Goal: Find specific page/section: Find specific page/section

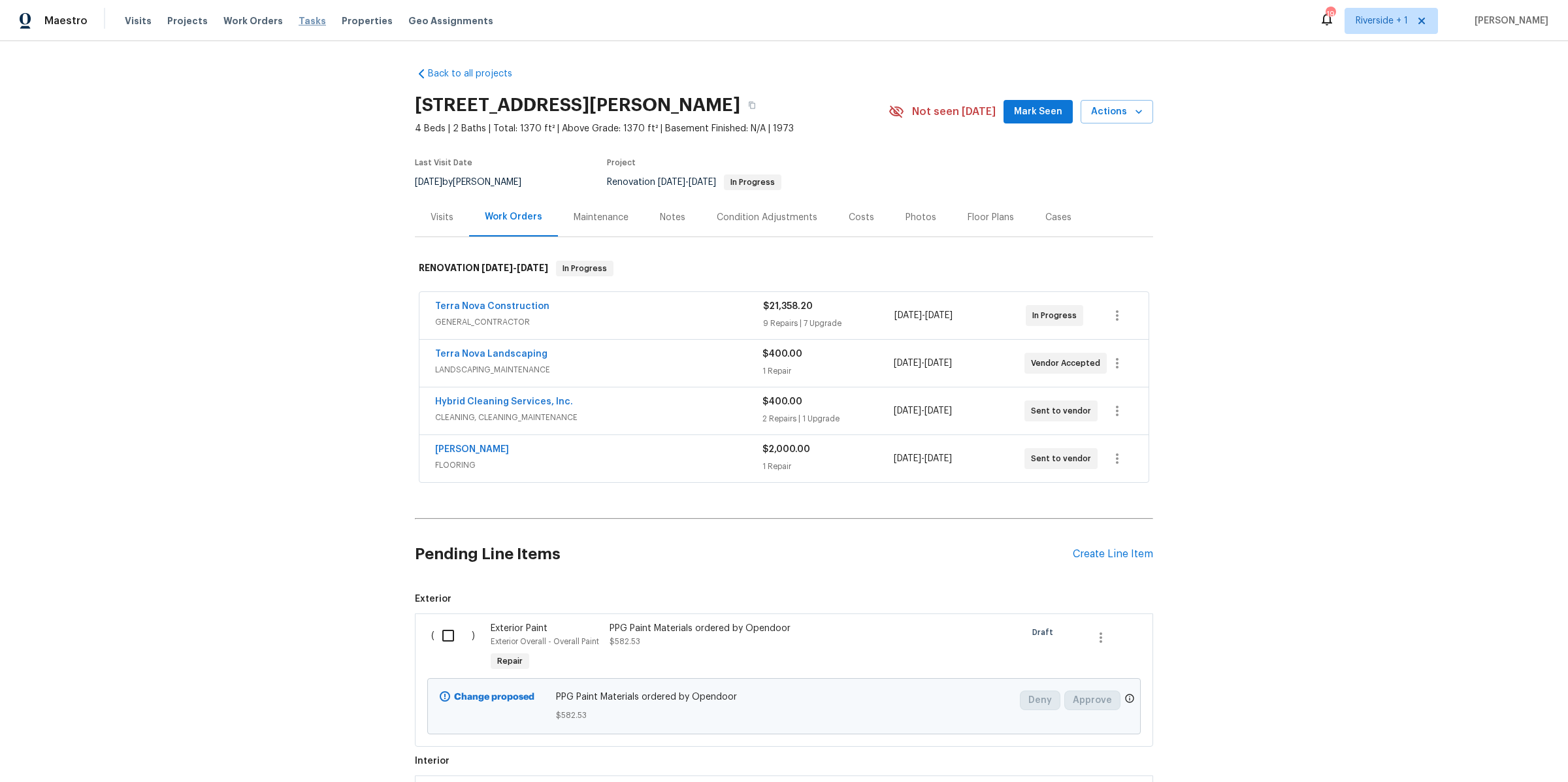
click at [301, 21] on span "Tasks" at bounding box center [312, 21] width 27 height 9
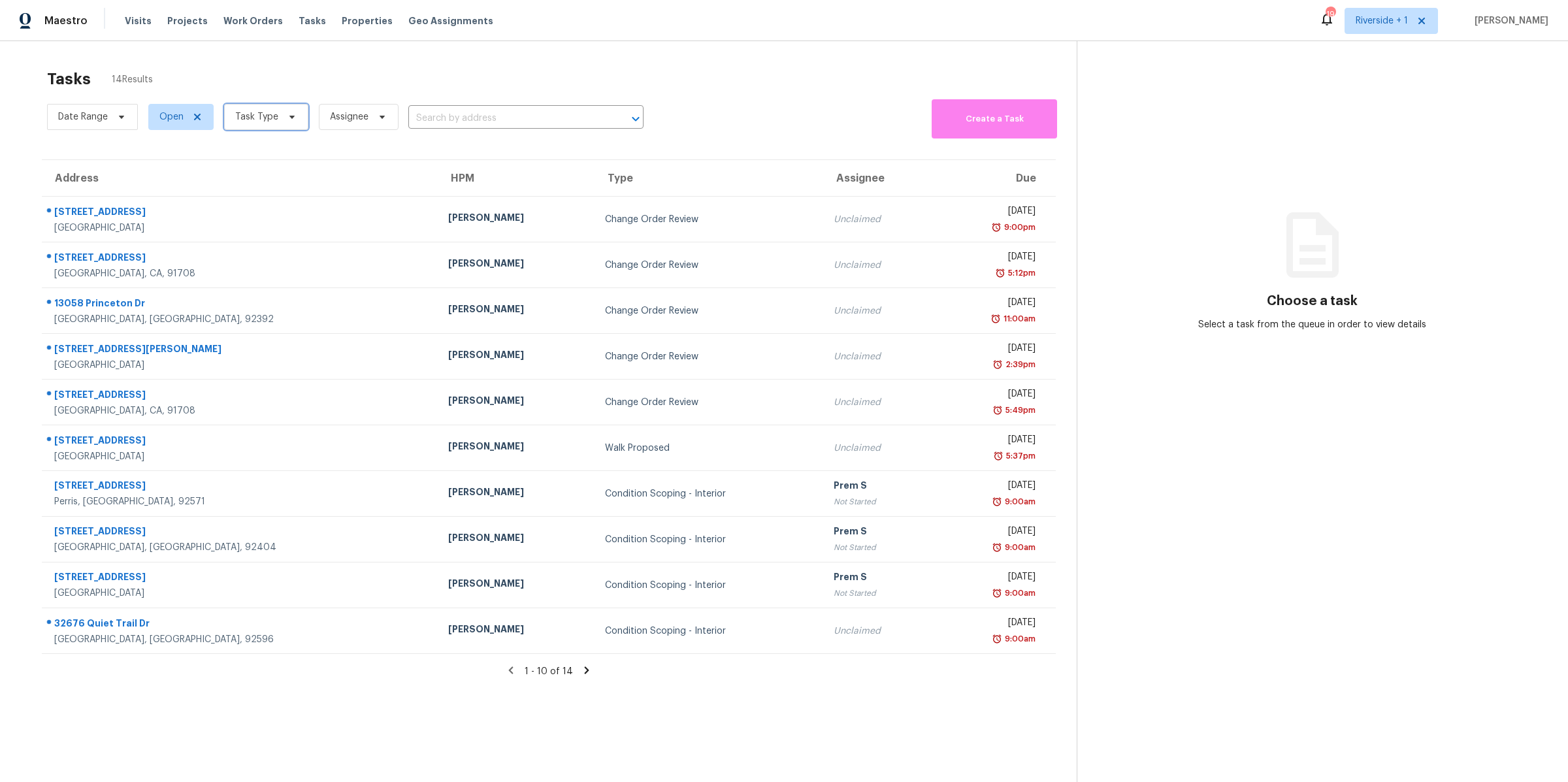
click at [287, 115] on icon at bounding box center [292, 117] width 11 height 11
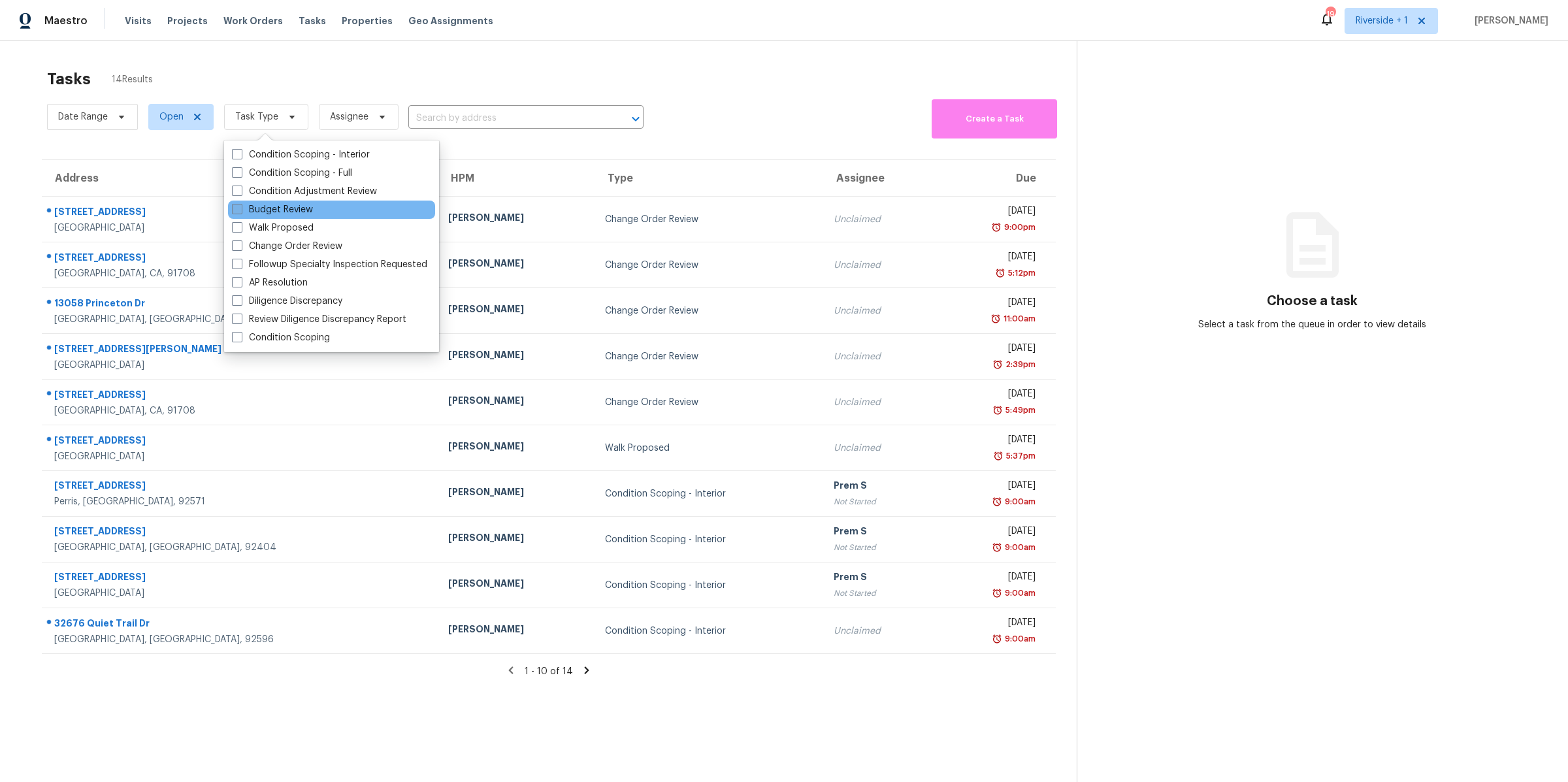
click at [236, 207] on span at bounding box center [237, 209] width 11 height 11
click at [236, 207] on input "Budget Review" at bounding box center [236, 207] width 9 height 9
checkbox input "true"
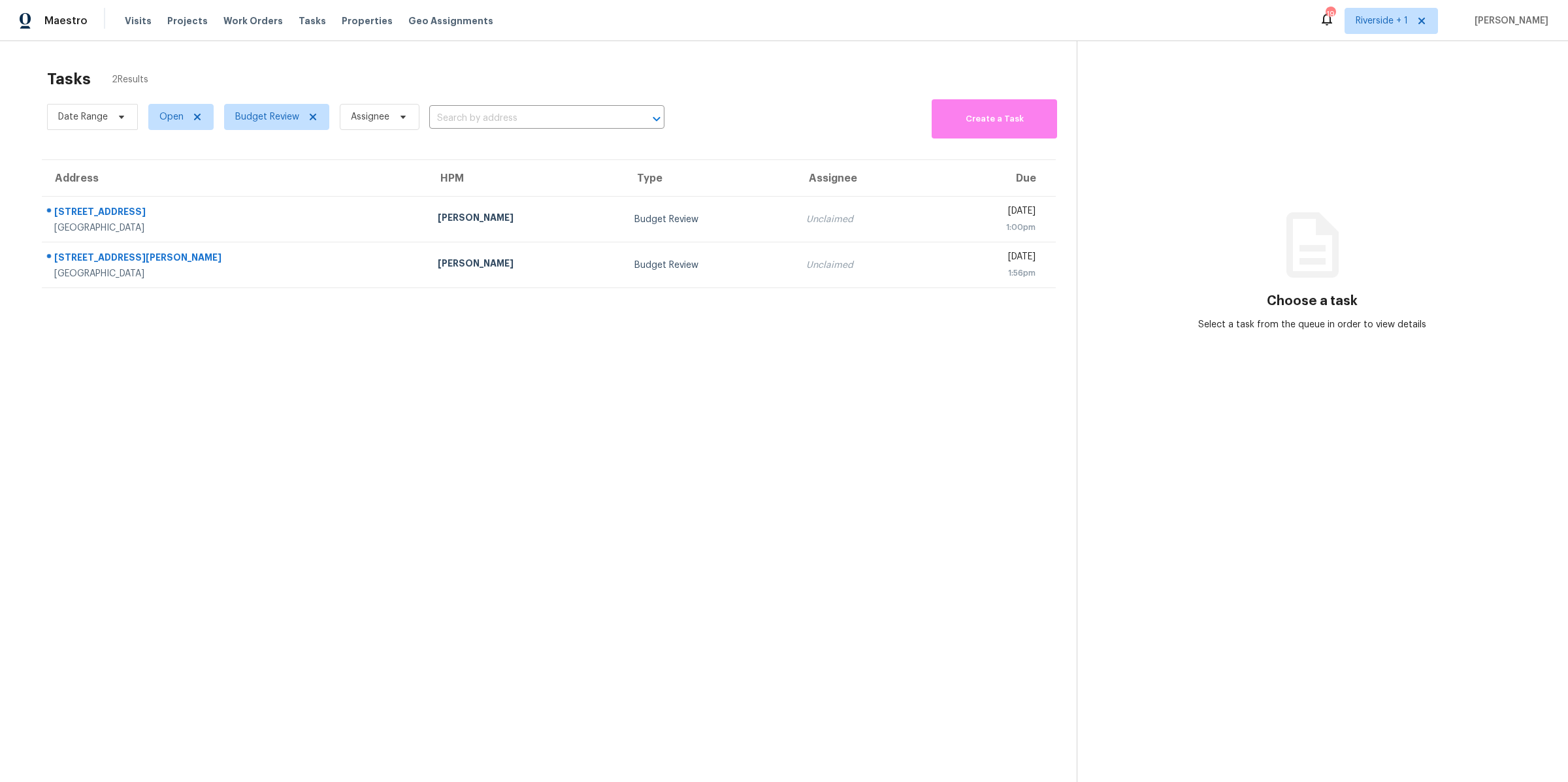
click at [395, 417] on section "Tasks 2 Results Date Range Open Budget Review Assignee ​ Create a Task Address …" at bounding box center [548, 443] width 1056 height 761
click at [1393, 25] on span "Riverside + 1" at bounding box center [1382, 21] width 52 height 13
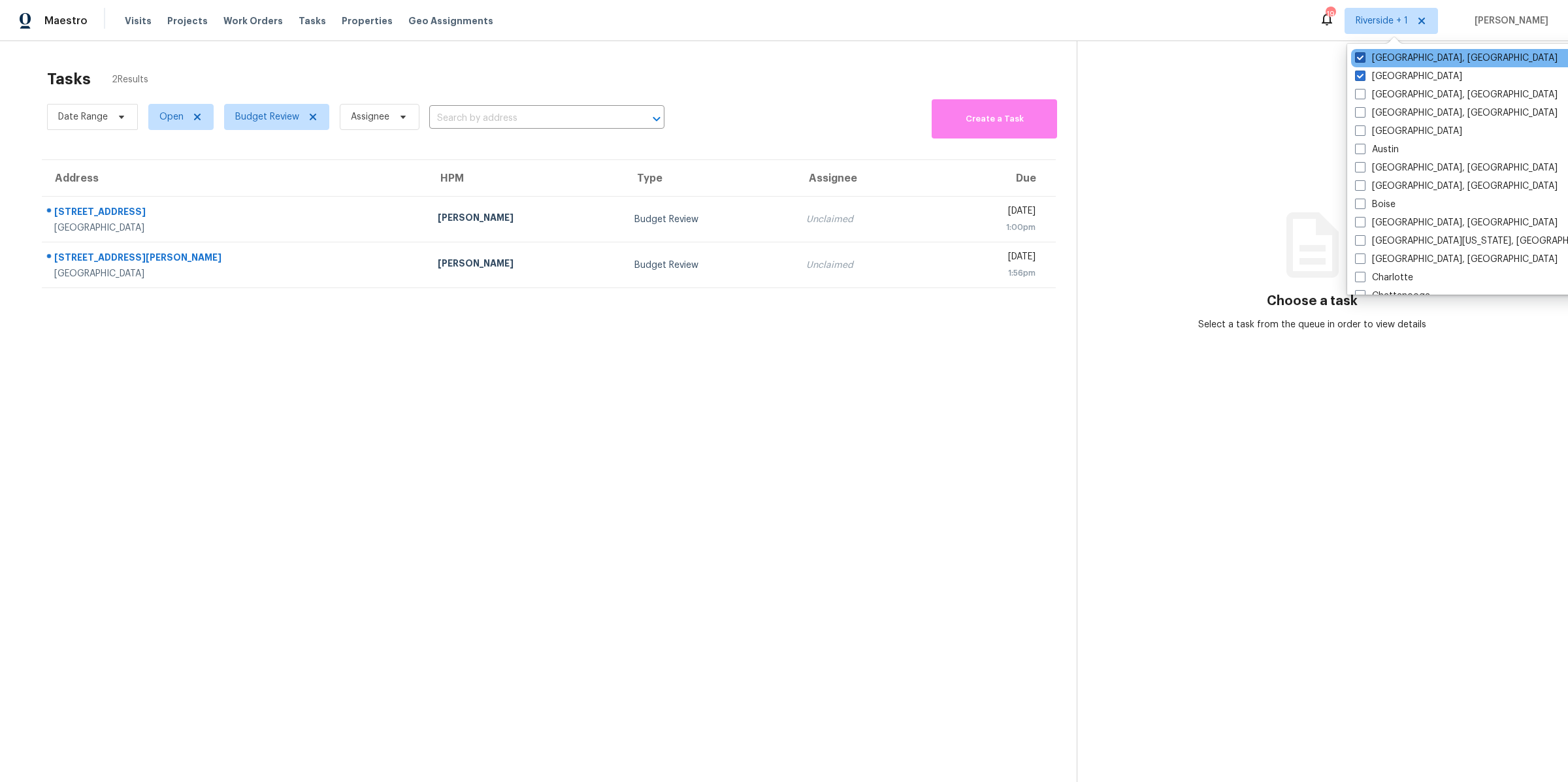
click at [1362, 54] on span at bounding box center [1360, 57] width 11 height 11
click at [1362, 54] on input "San Diego, CA" at bounding box center [1359, 55] width 9 height 9
checkbox input "false"
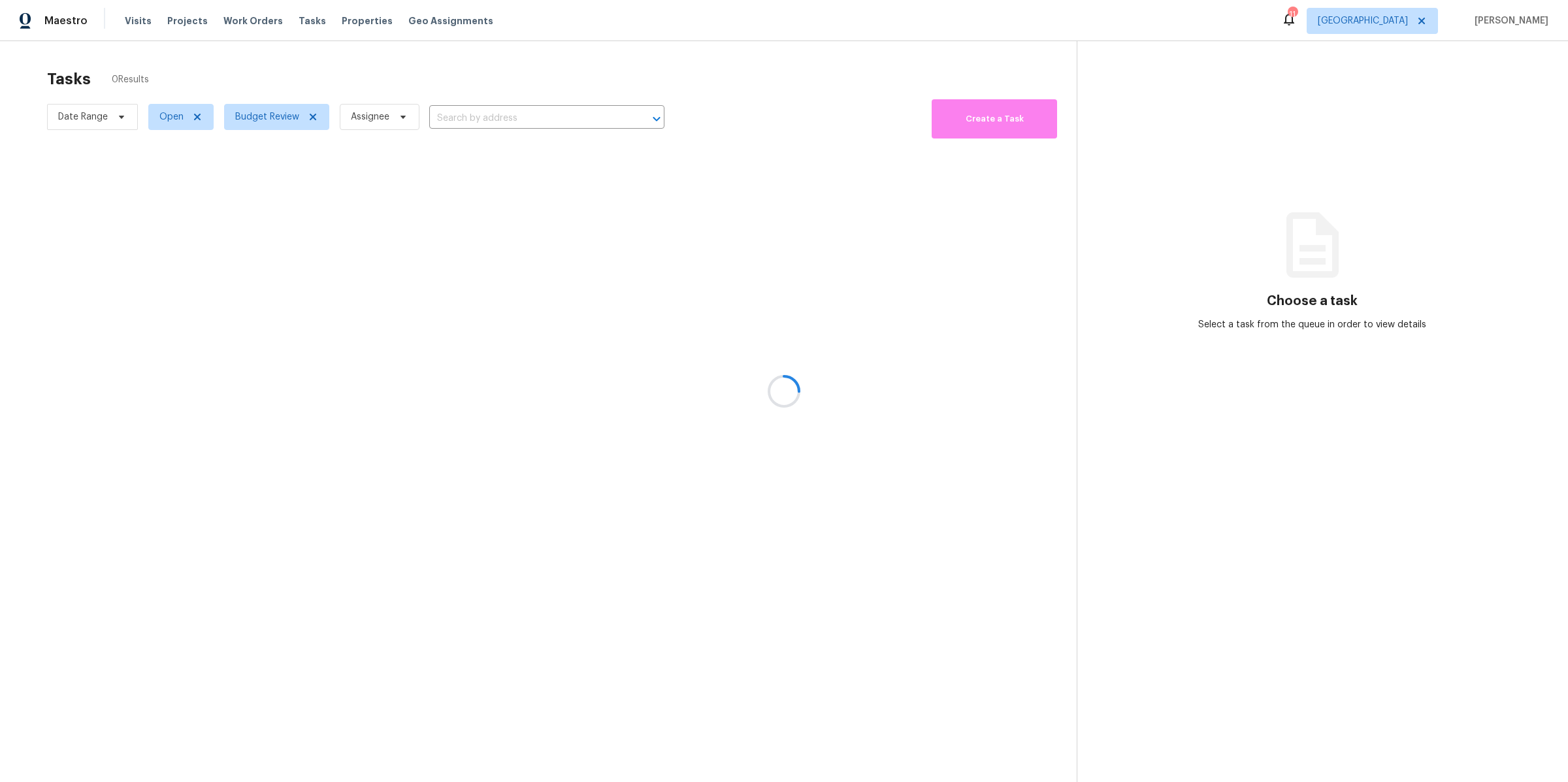
click at [1135, 271] on div at bounding box center [784, 391] width 1568 height 782
